Goal: Navigation & Orientation: Find specific page/section

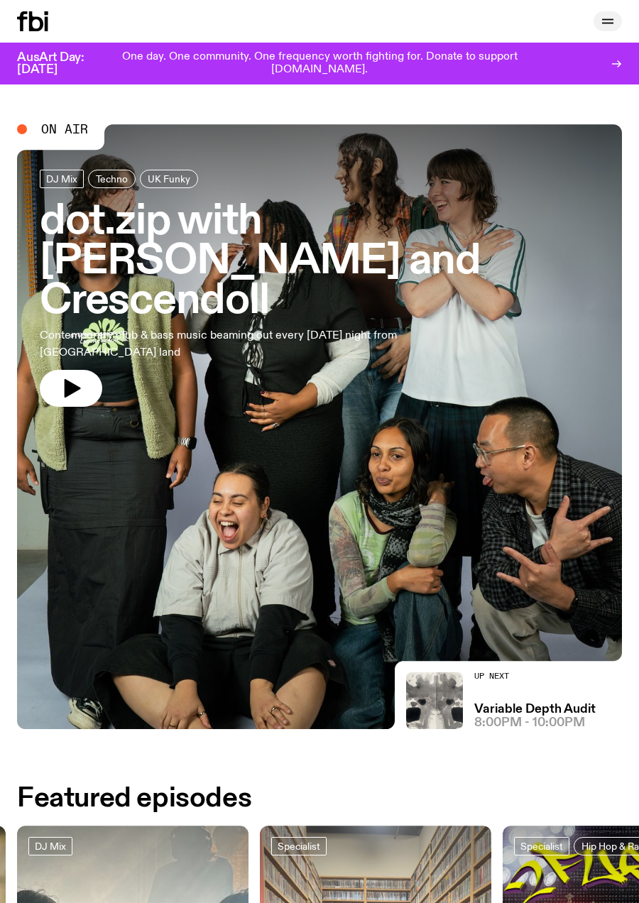
click at [615, 18] on icon "button" at bounding box center [607, 21] width 17 height 17
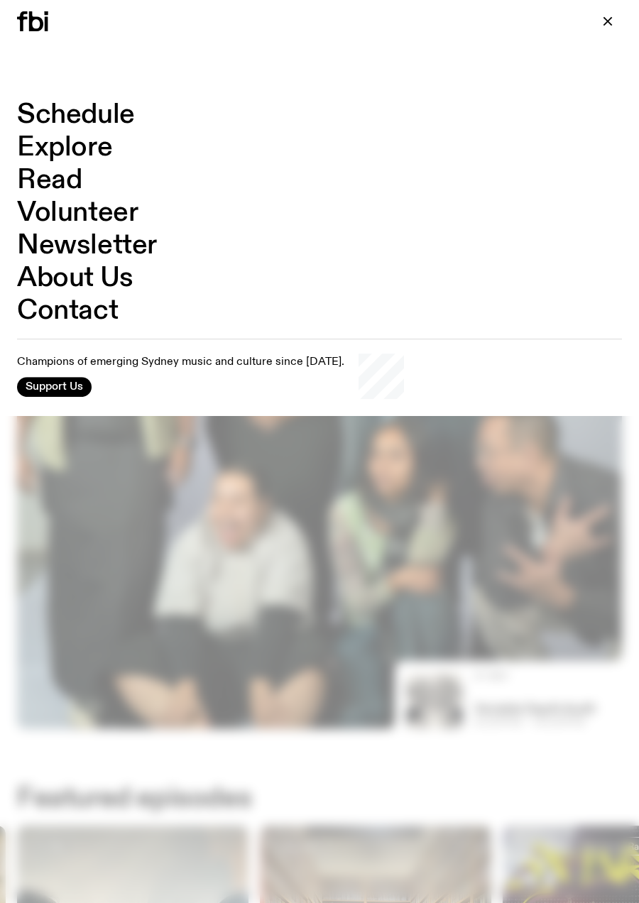
click at [115, 111] on link "Schedule" at bounding box center [76, 115] width 118 height 27
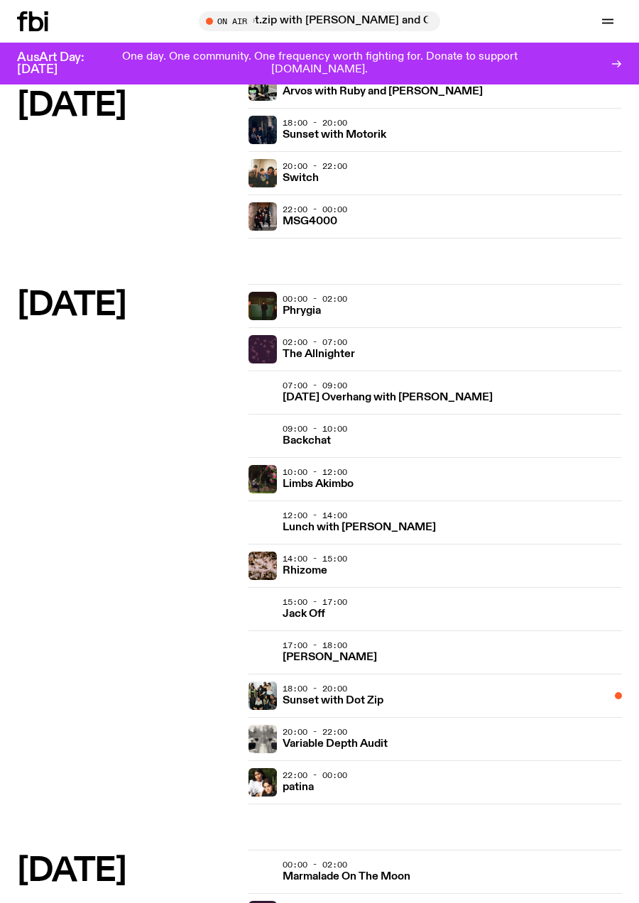
scroll to position [2233, 0]
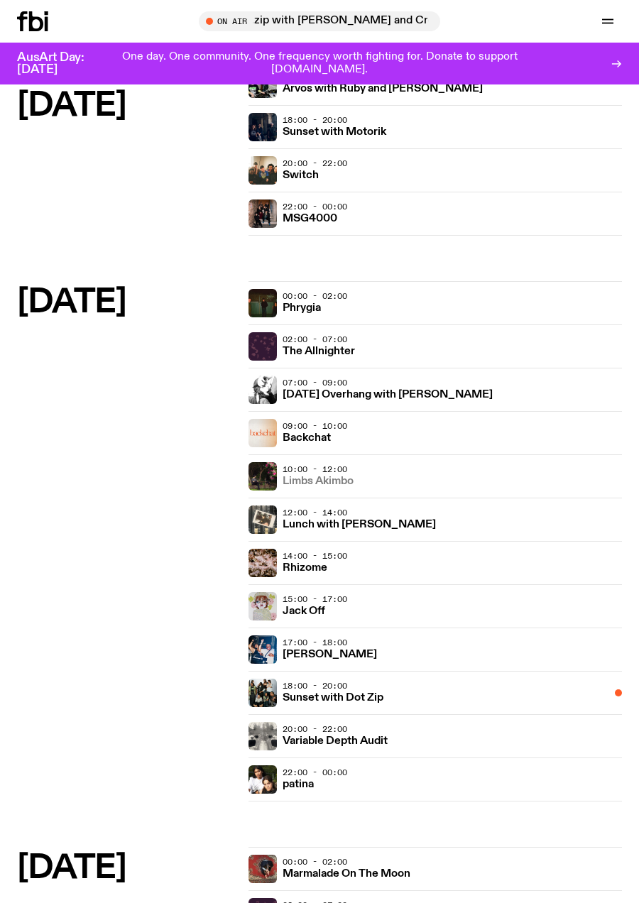
click at [324, 475] on link "Limbs Akimbo" at bounding box center [318, 480] width 71 height 13
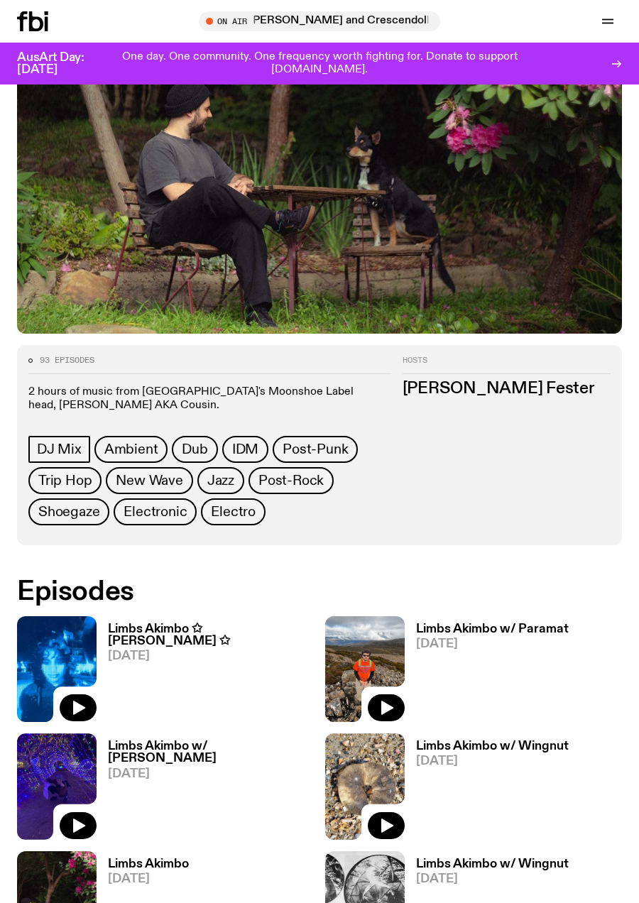
scroll to position [317, 0]
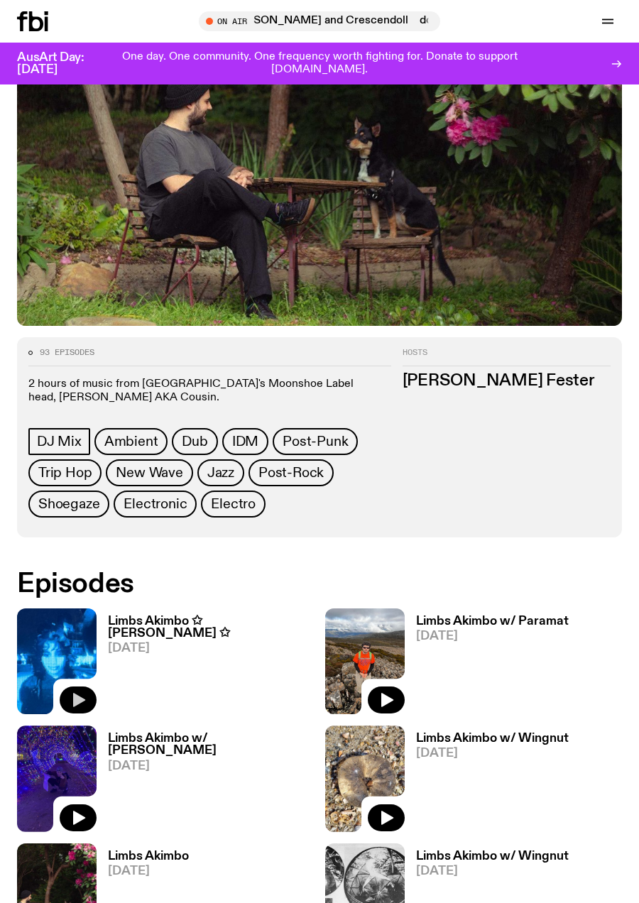
click at [83, 694] on icon "button" at bounding box center [78, 700] width 17 height 17
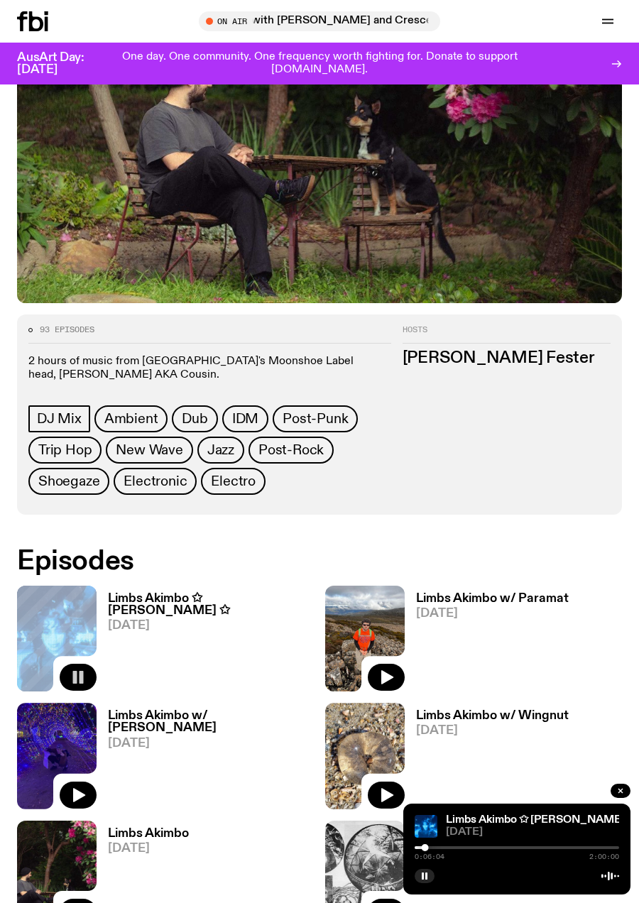
scroll to position [385, 0]
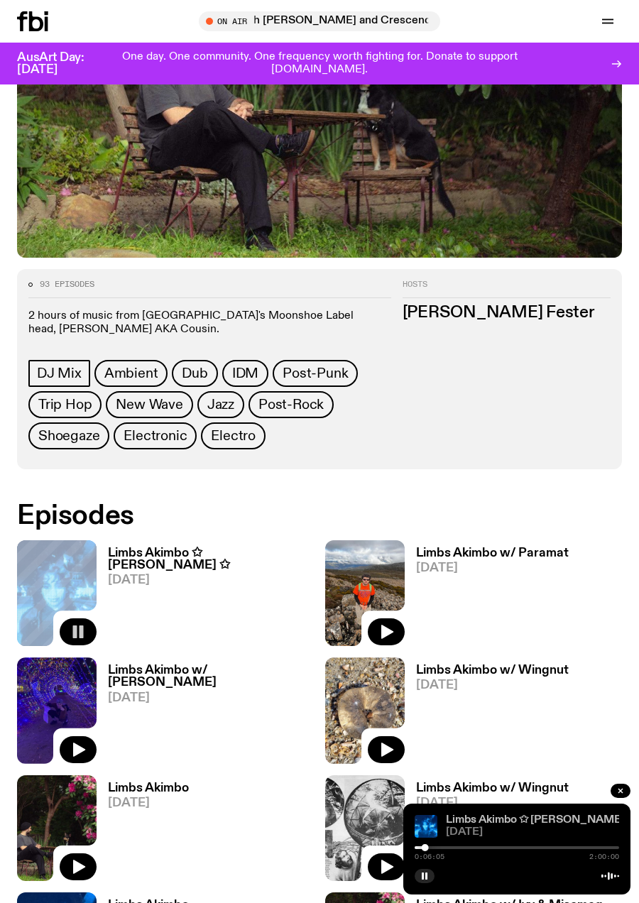
click at [497, 816] on link "Limbs Akimbo ✩ [PERSON_NAME] ✩" at bounding box center [541, 819] width 190 height 11
